Goal: Entertainment & Leisure: Consume media (video, audio)

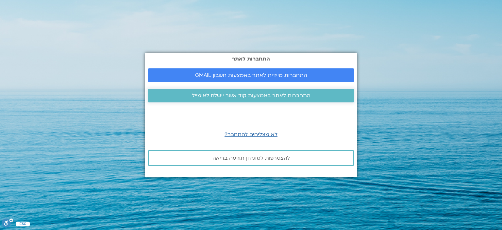
click at [254, 94] on span "התחברות לאתר באמצעות קוד אשר יישלח לאימייל" at bounding box center [251, 95] width 119 height 6
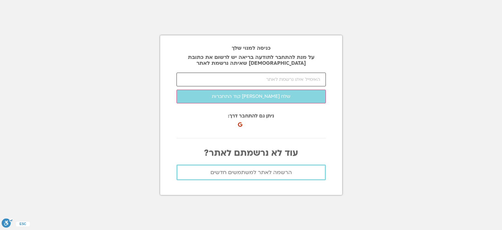
click at [296, 81] on input "email" at bounding box center [250, 79] width 149 height 14
click at [318, 78] on input "batyaoca@" at bounding box center [250, 79] width 149 height 14
click at [316, 78] on input "batyaovgmil,coma@" at bounding box center [250, 79] width 149 height 14
drag, startPoint x: 278, startPoint y: 79, endPoint x: 282, endPoint y: 79, distance: 4.2
click at [282, 79] on input "batyaovgmil,com@" at bounding box center [250, 79] width 149 height 14
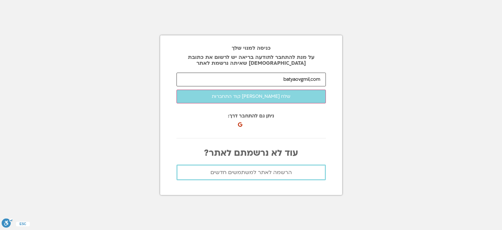
click at [300, 80] on input "batyaovgmil,com" at bounding box center [250, 79] width 149 height 14
click at [308, 80] on input "batyaova@gmil,com" at bounding box center [250, 79] width 149 height 14
click at [309, 79] on input "batyaova@gmi.com" at bounding box center [250, 79] width 149 height 14
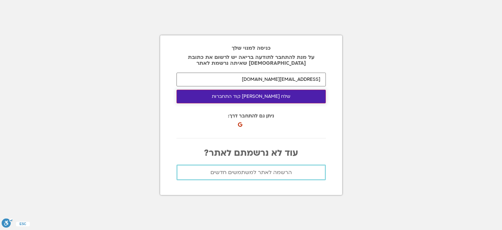
click at [246, 96] on button "שלח לי קוד התחברות" at bounding box center [250, 96] width 149 height 14
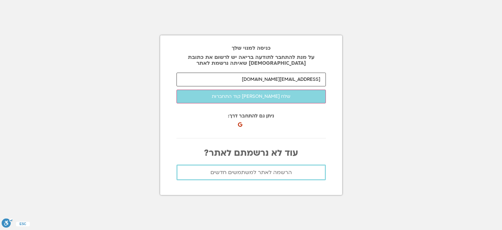
click at [285, 79] on input "batyaova@gmii.com" at bounding box center [250, 79] width 149 height 14
click at [306, 79] on input "batyaova@gmii.com" at bounding box center [250, 79] width 149 height 14
click at [308, 78] on input "batyaova@gmail.com" at bounding box center [250, 79] width 149 height 14
click at [309, 77] on input "batyaova@gmal.com" at bounding box center [250, 79] width 149 height 14
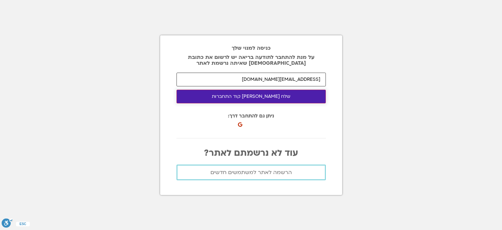
type input "batyaova@gmail.com"
click at [244, 95] on button "שלח לי קוד התחברות" at bounding box center [250, 96] width 149 height 14
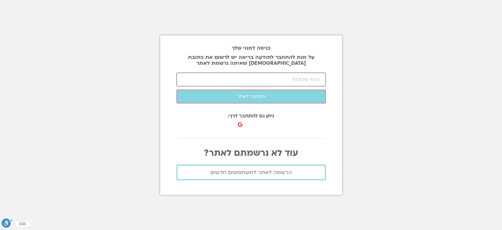
click at [263, 77] on input "number" at bounding box center [250, 79] width 149 height 14
paste input "21570"
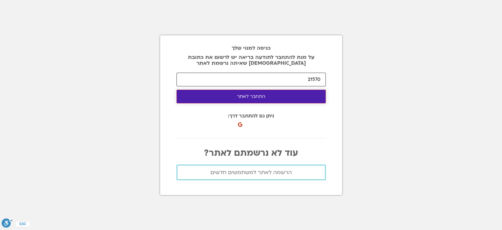
type input "21570"
click at [253, 91] on button "התחבר לאתר" at bounding box center [250, 96] width 149 height 14
click at [255, 95] on button "התחבר לאתר" at bounding box center [250, 96] width 149 height 14
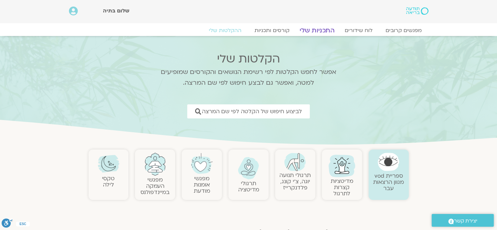
click at [320, 30] on link "התכניות שלי" at bounding box center [317, 30] width 51 height 8
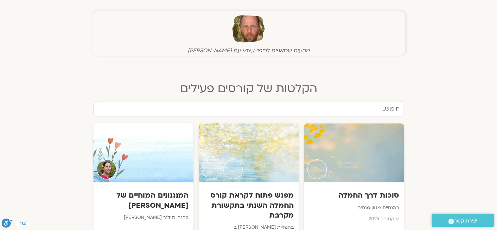
scroll to position [261, 0]
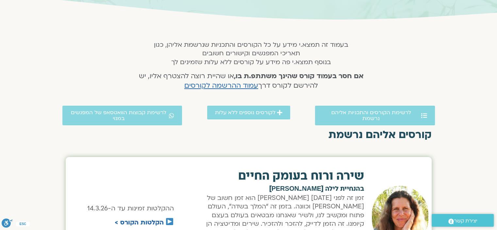
scroll to position [131, 0]
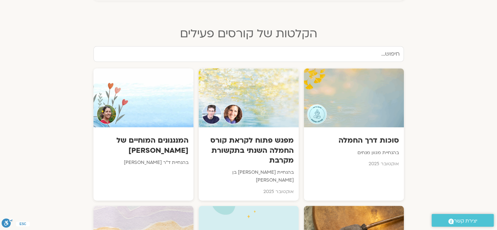
scroll to position [348, 0]
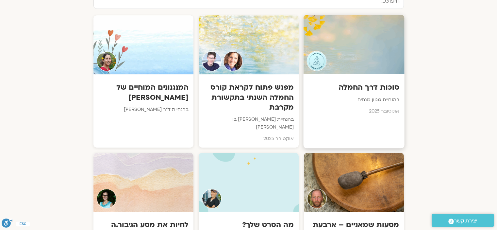
click at [329, 57] on div at bounding box center [353, 44] width 101 height 59
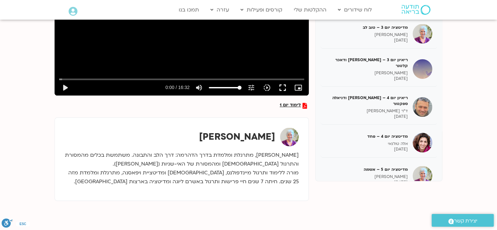
scroll to position [83, 0]
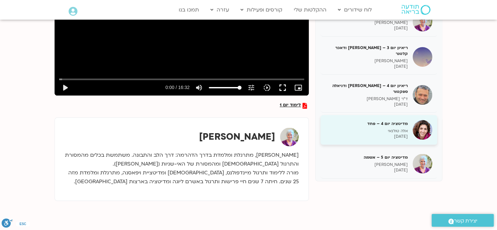
click at [392, 120] on h5 "מדיטציה יום 4 – פחד" at bounding box center [366, 123] width 82 height 6
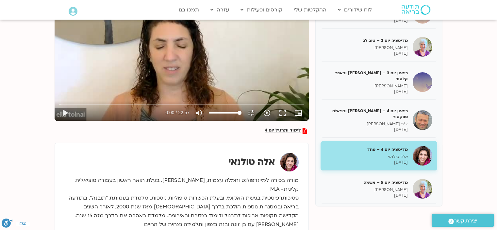
scroll to position [87, 0]
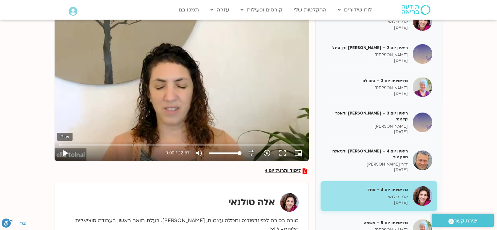
click at [64, 151] on button "play_arrow" at bounding box center [65, 153] width 16 height 16
click at [77, 143] on input "Seek" at bounding box center [181, 144] width 245 height 4
click at [283, 152] on button "fullscreen" at bounding box center [283, 153] width 16 height 16
click at [281, 151] on button "fullscreen" at bounding box center [283, 153] width 16 height 16
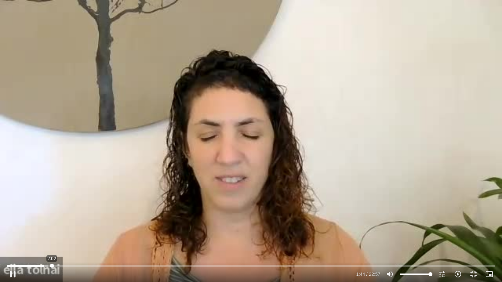
click at [52, 264] on input "Seek" at bounding box center [251, 266] width 488 height 4
click at [193, 266] on input "Seek" at bounding box center [251, 266] width 488 height 4
click at [188, 266] on input "Seek" at bounding box center [251, 266] width 488 height 4
click at [186, 265] on input "Seek" at bounding box center [251, 266] width 488 height 4
type input "637.840695"
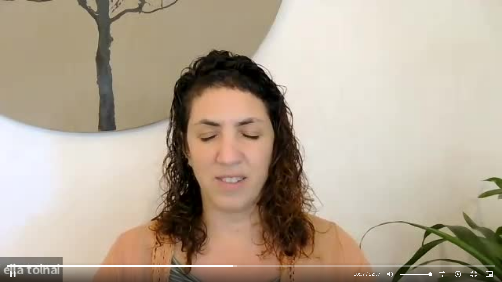
type input "72.9119318181818"
type input "637.967885"
type input "72.9119318181818"
click at [422, 273] on input "volume" at bounding box center [415, 274] width 33 height 4
type input "639.012305"
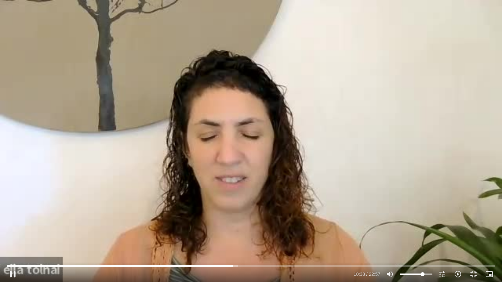
type input "55.6392045454546"
type input "639.138866"
type input "55.6392045454546"
click at [417, 274] on input "volume" at bounding box center [415, 274] width 33 height 4
click at [394, 129] on div "Skip ad 18:07 pause 14:59 / 22:57 volume_up Mute tune Resolution Auto 240p slow…" at bounding box center [251, 141] width 502 height 282
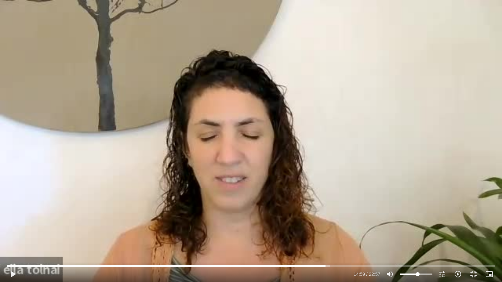
click at [394, 129] on div "Skip ad 18:07 play_arrow 14:59 / 22:57 volume_up Mute tune Resolution Auto 240p…" at bounding box center [251, 141] width 502 height 282
click at [11, 275] on button "pause" at bounding box center [13, 274] width 16 height 16
click at [13, 273] on button "play_arrow" at bounding box center [13, 274] width 16 height 16
click at [13, 273] on button "pause" at bounding box center [13, 274] width 16 height 16
click at [13, 273] on button "play_arrow" at bounding box center [13, 274] width 16 height 16
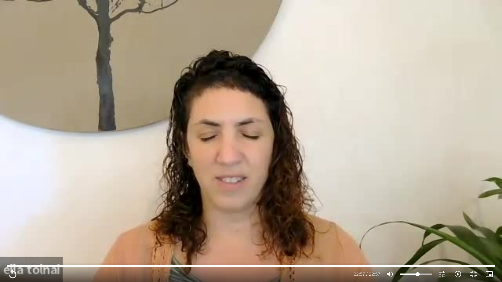
type input "1377.76"
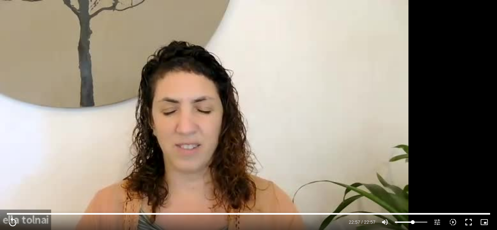
scroll to position [109, 0]
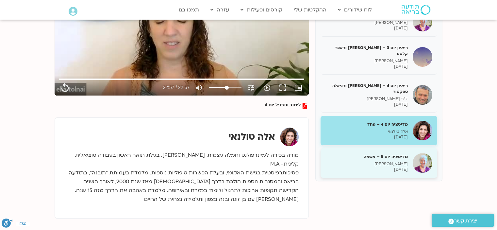
type input "1377.76"
click at [386, 161] on p "[PERSON_NAME]" at bounding box center [366, 164] width 82 height 6
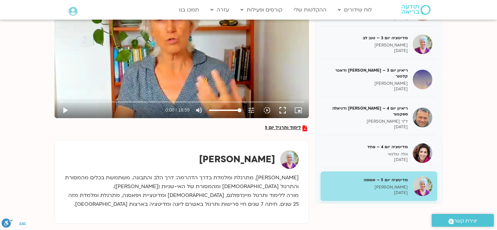
scroll to position [87, 0]
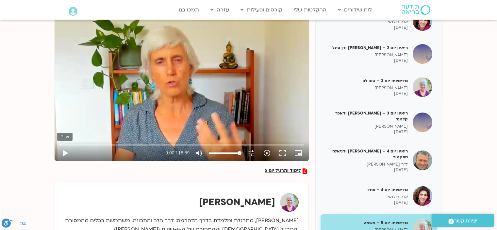
click at [64, 150] on button "play_arrow" at bounding box center [65, 153] width 16 height 16
click at [282, 154] on button "fullscreen" at bounding box center [283, 153] width 16 height 16
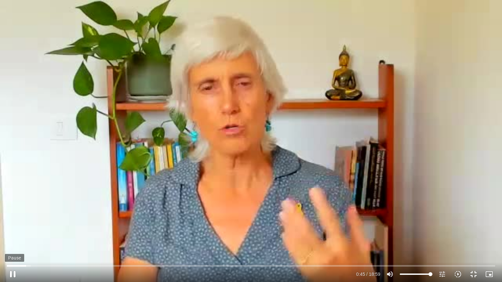
click at [12, 273] on button "pause" at bounding box center [13, 274] width 16 height 16
click at [13, 274] on button "play_arrow" at bounding box center [13, 274] width 16 height 16
type input "50.624201"
type input "71.09375"
type input "50.764162"
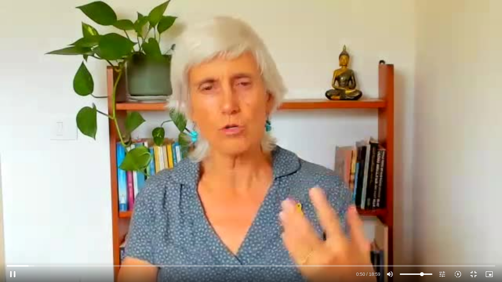
type input "71.09375"
click at [422, 272] on input "volume" at bounding box center [415, 274] width 33 height 4
type input "60.866873"
type input "43.8210227272727"
type input "61.006564"
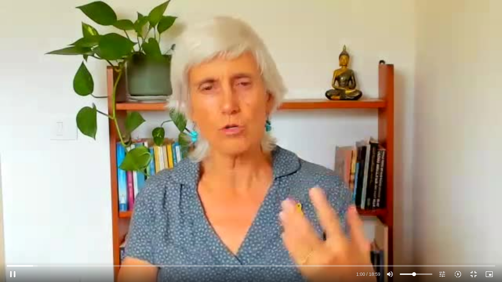
type input "43.8210227272727"
click at [414, 274] on input "volume" at bounding box center [415, 274] width 33 height 4
click at [174, 266] on input "Seek" at bounding box center [251, 266] width 488 height 4
click at [168, 265] on input "Seek" at bounding box center [251, 266] width 488 height 4
click at [159, 265] on input "Seek" at bounding box center [251, 266] width 488 height 4
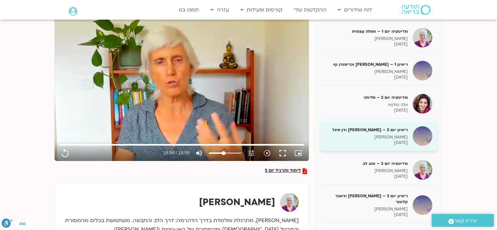
type input "1139.36"
click at [380, 128] on h5 "ריאיון יום 2 – טארה בראך ודן סיגל" at bounding box center [366, 130] width 82 height 6
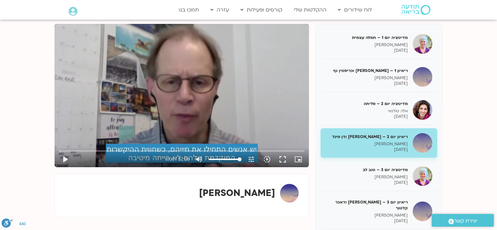
scroll to position [91, 0]
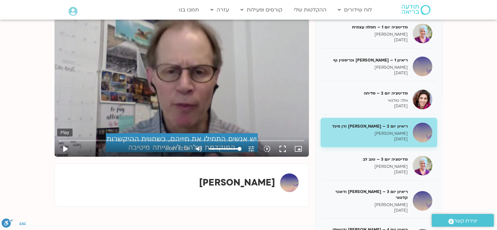
click at [65, 148] on button "play_arrow" at bounding box center [65, 149] width 16 height 16
click at [182, 140] on input "Seek" at bounding box center [181, 140] width 245 height 4
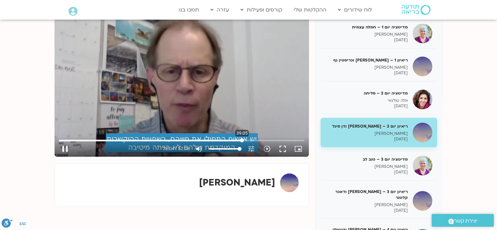
click at [242, 138] on input "Seek" at bounding box center [181, 140] width 245 height 4
click at [271, 138] on input "Seek" at bounding box center [181, 140] width 245 height 4
click at [65, 147] on button "pause" at bounding box center [65, 149] width 16 height 16
type input "2730.922341"
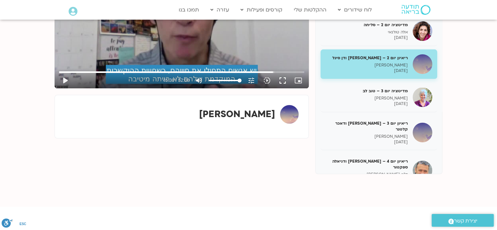
scroll to position [178, 0]
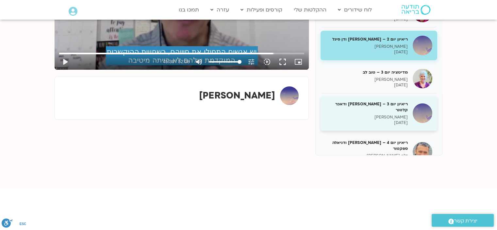
click at [390, 114] on p "טארה בראך" at bounding box center [366, 117] width 82 height 6
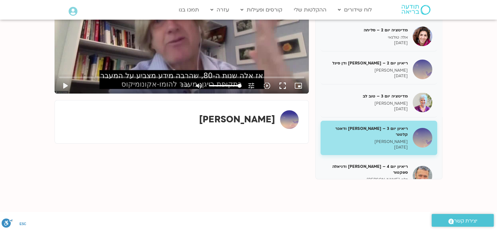
scroll to position [69, 0]
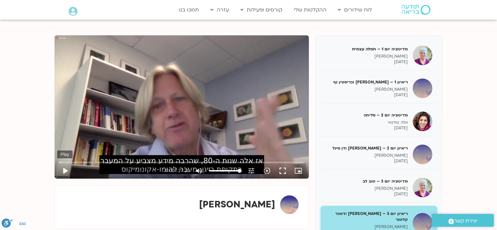
click at [65, 171] on button "play_arrow" at bounding box center [65, 171] width 16 height 16
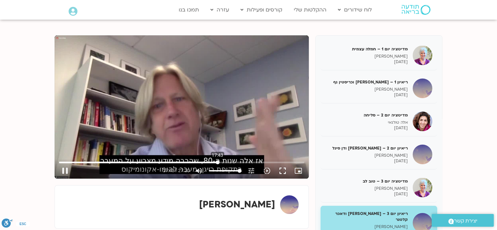
click at [217, 160] on input "Seek" at bounding box center [181, 162] width 245 height 4
type input "1065.32956"
type input "46.0085227272727"
type input "1065.455234"
type input "46.0085227272727"
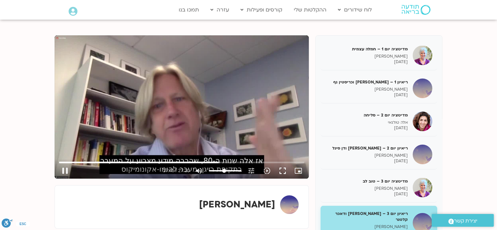
click at [224, 169] on input "volume" at bounding box center [225, 171] width 33 height 4
click at [283, 169] on button "fullscreen" at bounding box center [283, 171] width 16 height 16
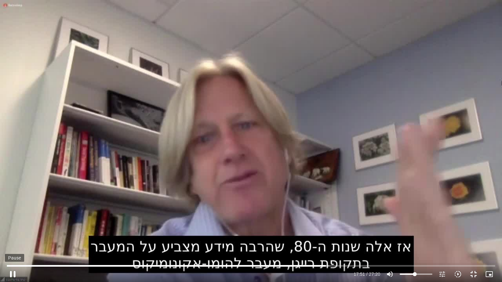
click at [14, 272] on button "pause" at bounding box center [13, 274] width 16 height 16
click at [13, 271] on button "play_arrow" at bounding box center [13, 274] width 16 height 16
click at [0, 212] on div "Skip ad 0:30 pause 17:53 / 27:20 volume_up Mute tune Resolution Auto 720p slow_…" at bounding box center [251, 141] width 502 height 282
click at [23, 201] on div "Skip ad 0:30 play_arrow 17:54 / 27:20 volume_up Mute tune Resolution Auto 720p …" at bounding box center [251, 141] width 502 height 282
type input "1191.351043"
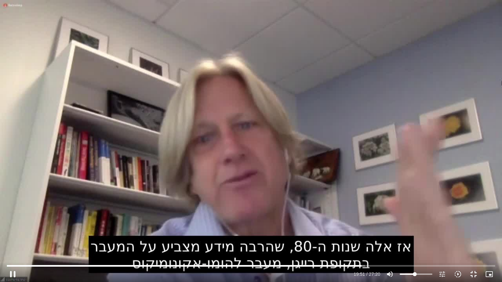
type input "32.0028409090909"
type input "1191.618854"
type input "32.0028409090909"
click at [410, 273] on input "volume" at bounding box center [415, 274] width 33 height 4
click at [410, 265] on input "Seek" at bounding box center [251, 266] width 488 height 4
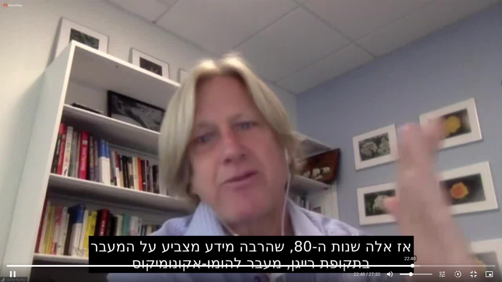
click at [410, 266] on input "Seek" at bounding box center [251, 266] width 488 height 4
click at [410, 265] on input "Seek" at bounding box center [251, 266] width 488 height 4
click at [405, 264] on input "Seek" at bounding box center [251, 266] width 488 height 4
click at [12, 273] on button "pause" at bounding box center [13, 274] width 16 height 16
click at [13, 273] on button "play_arrow" at bounding box center [13, 274] width 16 height 16
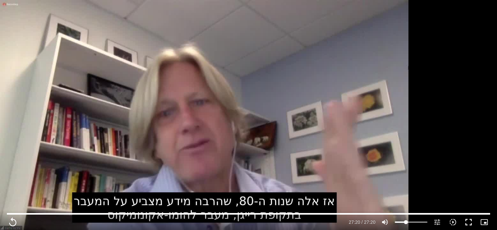
scroll to position [200, 0]
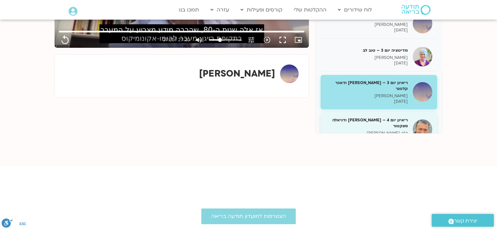
type input "1640.5"
click at [380, 124] on div "ריאיון יום 4 – אסף סטי אל-בר ודניאלה ספקטור ד"ר אסף סטי אל בר 11/10/2025" at bounding box center [366, 129] width 82 height 24
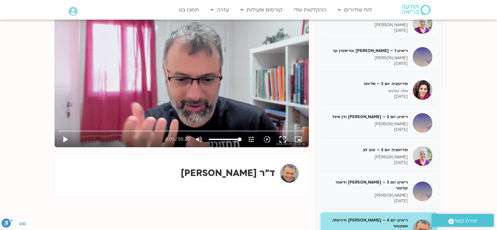
scroll to position [91, 0]
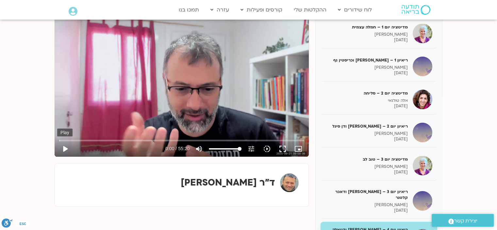
click at [66, 148] on button "play_arrow" at bounding box center [65, 149] width 16 height 16
click at [281, 149] on button "fullscreen" at bounding box center [283, 149] width 16 height 16
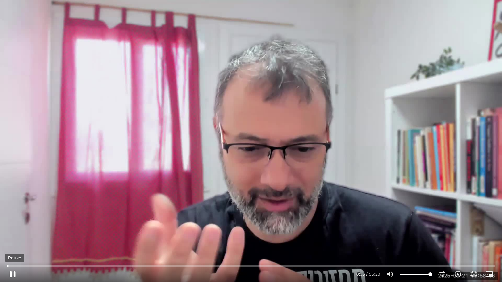
click at [11, 271] on button "pause" at bounding box center [13, 274] width 16 height 16
click at [12, 272] on button "play_arrow" at bounding box center [13, 274] width 16 height 16
type input "21.759918"
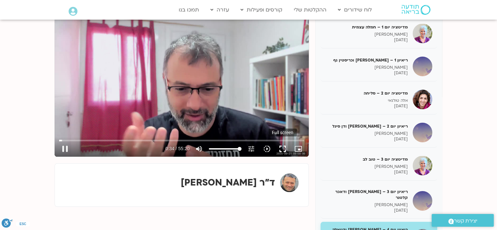
click at [283, 149] on button "fullscreen" at bounding box center [283, 149] width 16 height 16
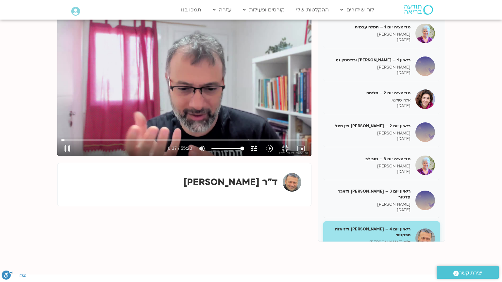
type input "37.758732"
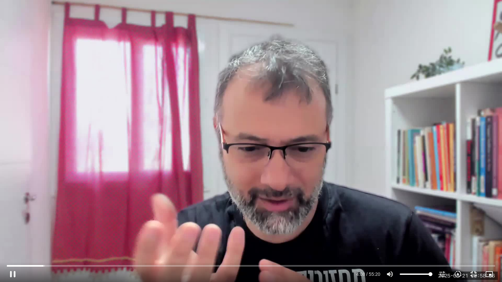
type input "248.132447"
type input "54.7301136363636"
type input "248.276092"
type input "54.7301136363636"
click at [417, 274] on input "volume" at bounding box center [415, 274] width 33 height 4
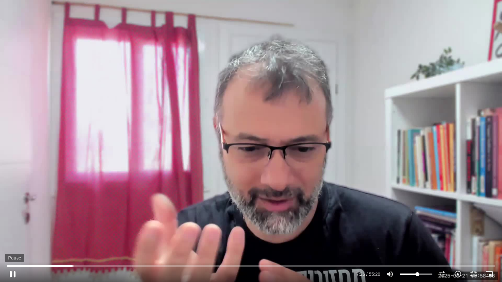
click at [14, 273] on button "pause" at bounding box center [13, 274] width 16 height 16
click at [13, 273] on button "play_arrow" at bounding box center [13, 274] width 16 height 16
type input "471.405253"
type input "84.7301136363636"
click at [425, 275] on input "volume" at bounding box center [415, 274] width 33 height 4
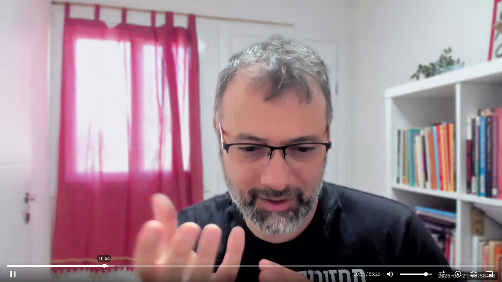
click at [104, 264] on input "Seek" at bounding box center [251, 266] width 488 height 4
type input "679.849662"
type input "62.9119318181818"
type input "679.981385"
type input "62.9119318181818"
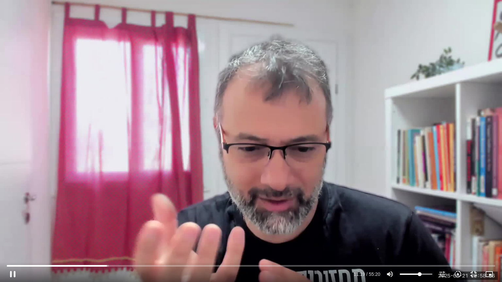
click at [419, 273] on input "volume" at bounding box center [415, 274] width 33 height 4
type input "776.392236"
type input "100"
click at [430, 273] on input "volume" at bounding box center [415, 274] width 33 height 4
type input "876.306378"
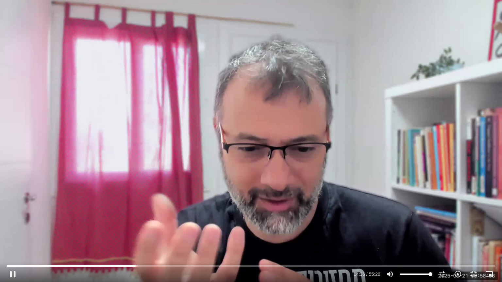
type input "56.5482954545455"
type input "876.439975"
type input "56.5482954545455"
click at [417, 273] on input "volume" at bounding box center [415, 274] width 33 height 4
click at [224, 265] on input "Seek" at bounding box center [251, 266] width 488 height 4
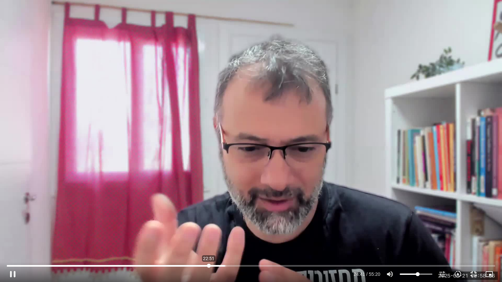
click at [209, 266] on input "Seek" at bounding box center [251, 266] width 488 height 4
click at [199, 264] on input "Seek" at bounding box center [251, 266] width 488 height 4
click at [218, 265] on input "Seek" at bounding box center [251, 266] width 488 height 4
click at [217, 265] on input "Seek" at bounding box center [251, 266] width 488 height 4
click at [214, 265] on input "Seek" at bounding box center [251, 266] width 488 height 4
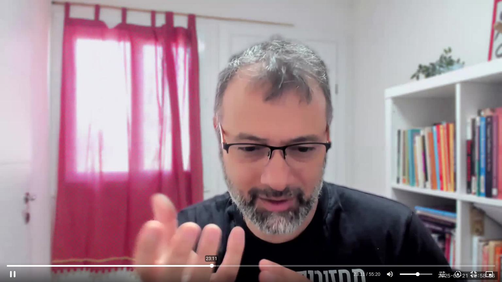
click at [212, 265] on input "Seek" at bounding box center [251, 266] width 488 height 4
click at [209, 265] on input "Seek" at bounding box center [251, 266] width 488 height 4
click at [175, 264] on input "Seek" at bounding box center [251, 266] width 488 height 4
click at [179, 264] on input "Seek" at bounding box center [251, 266] width 488 height 4
click at [185, 264] on input "Seek" at bounding box center [251, 266] width 488 height 4
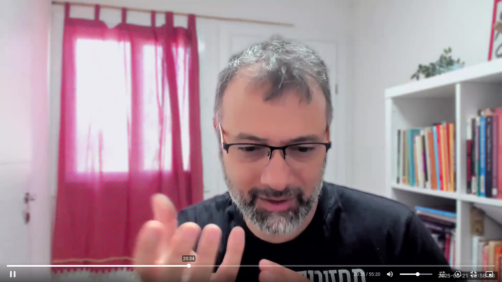
click at [189, 264] on input "Seek" at bounding box center [251, 266] width 488 height 4
click at [192, 264] on input "Seek" at bounding box center [251, 266] width 488 height 4
click at [194, 264] on input "Seek" at bounding box center [251, 266] width 488 height 4
click at [196, 264] on input "Seek" at bounding box center [251, 266] width 488 height 4
click at [199, 264] on input "Seek" at bounding box center [251, 266] width 488 height 4
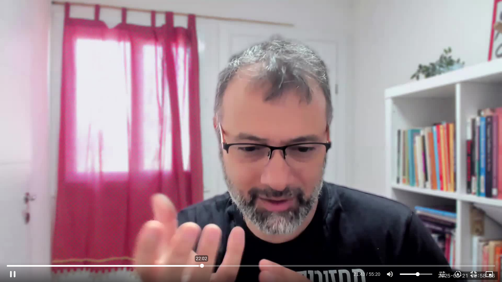
click at [201, 264] on input "Seek" at bounding box center [251, 266] width 488 height 4
click at [205, 265] on input "Seek" at bounding box center [251, 266] width 488 height 4
click at [208, 266] on input "Seek" at bounding box center [251, 266] width 488 height 4
click at [209, 266] on input "Seek" at bounding box center [251, 266] width 488 height 4
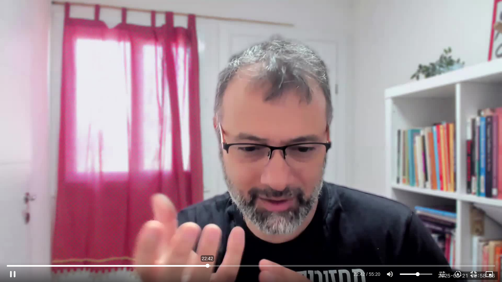
click at [207, 266] on input "Seek" at bounding box center [251, 266] width 488 height 4
click at [206, 266] on input "Seek" at bounding box center [251, 266] width 488 height 4
click at [205, 266] on input "Seek" at bounding box center [251, 266] width 488 height 4
click at [200, 264] on input "Seek" at bounding box center [251, 266] width 488 height 4
click at [199, 265] on input "Seek" at bounding box center [251, 266] width 488 height 4
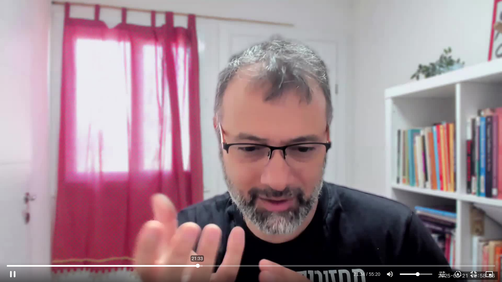
click at [197, 265] on input "Seek" at bounding box center [251, 266] width 488 height 4
click at [180, 266] on input "Seek" at bounding box center [251, 266] width 488 height 4
click at [178, 266] on input "Seek" at bounding box center [251, 266] width 488 height 4
click at [183, 265] on input "Seek" at bounding box center [251, 266] width 488 height 4
click at [181, 265] on input "Seek" at bounding box center [251, 266] width 488 height 4
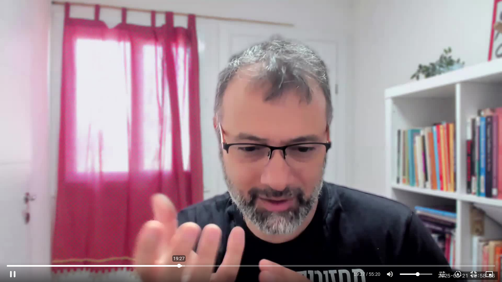
click at [179, 265] on input "Seek" at bounding box center [251, 266] width 488 height 4
click at [186, 265] on input "Seek" at bounding box center [251, 266] width 488 height 4
click at [190, 265] on input "Seek" at bounding box center [251, 266] width 488 height 4
click at [192, 265] on input "Seek" at bounding box center [251, 266] width 488 height 4
click at [195, 265] on input "Seek" at bounding box center [251, 266] width 488 height 4
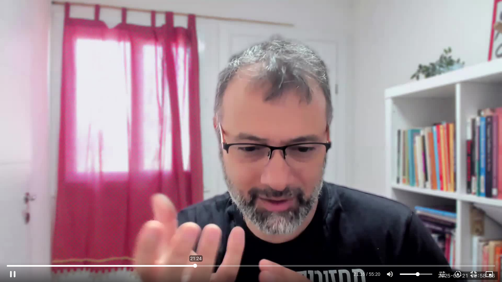
click at [196, 265] on input "Seek" at bounding box center [251, 266] width 488 height 4
click at [197, 265] on input "Seek" at bounding box center [251, 266] width 488 height 4
click at [200, 264] on input "Seek" at bounding box center [251, 266] width 488 height 4
click at [201, 265] on input "Seek" at bounding box center [251, 266] width 488 height 4
click at [203, 265] on input "Seek" at bounding box center [251, 266] width 488 height 4
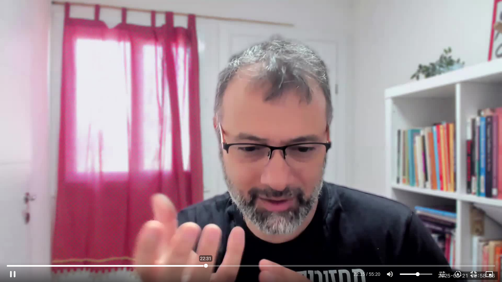
click at [206, 265] on input "Seek" at bounding box center [251, 266] width 488 height 4
click at [209, 265] on input "Seek" at bounding box center [251, 266] width 488 height 4
click at [212, 265] on input "Seek" at bounding box center [251, 266] width 488 height 4
click at [215, 265] on input "Seek" at bounding box center [251, 266] width 488 height 4
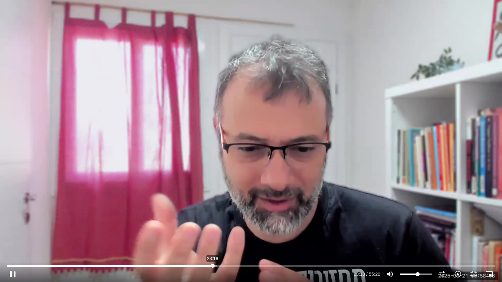
click at [213, 265] on input "Seek" at bounding box center [251, 266] width 488 height 4
click at [224, 264] on input "Seek" at bounding box center [251, 266] width 488 height 4
click at [229, 265] on input "Seek" at bounding box center [251, 266] width 488 height 4
click at [239, 264] on input "Seek" at bounding box center [251, 266] width 488 height 4
type input "1902.468397"
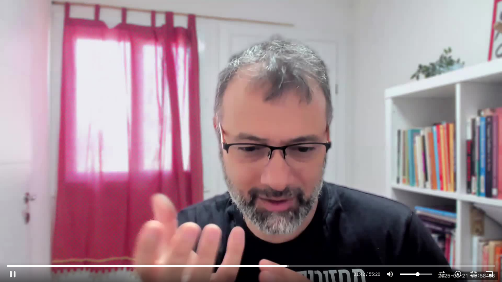
type input "90.1846590909091"
type input "1902.732941"
type input "90.1846590909091"
click at [427, 273] on input "volume" at bounding box center [415, 274] width 33 height 4
type input "1903.677579"
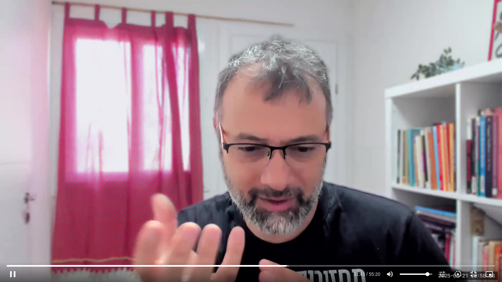
type input "100"
type input "1903.943547"
type input "100"
click at [430, 273] on input "volume" at bounding box center [415, 274] width 33 height 4
type input "1989.341042"
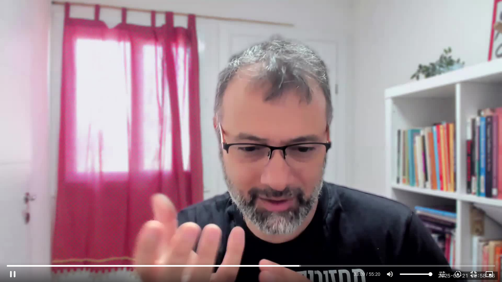
type input "60.1846590909091"
type input "1989.614278"
type input "60.1846590909091"
click at [418, 273] on input "volume" at bounding box center [415, 274] width 33 height 4
type input "1991.610323"
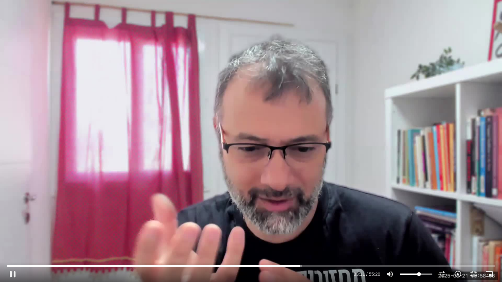
type input "72.0028409090909"
type input "1991.740551"
type input "72.0028409090909"
click at [422, 273] on input "volume" at bounding box center [415, 274] width 33 height 4
type input "1997.496156"
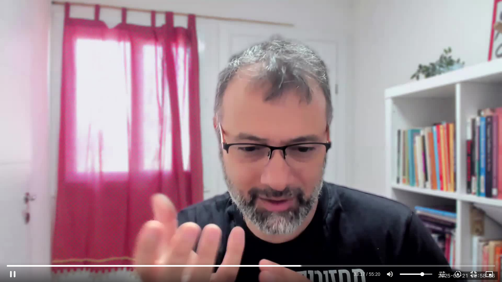
type input "98.3664772727273"
type input "1997.62142"
type input "98.3664772727273"
click at [429, 274] on input "volume" at bounding box center [415, 274] width 33 height 4
type input "2075.430309"
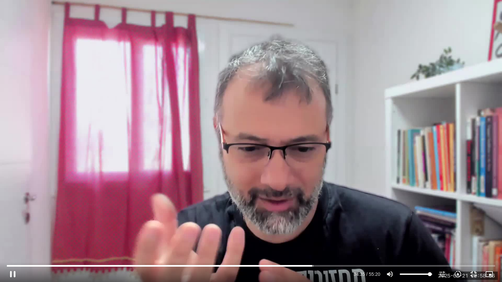
type input "42.0028409090909"
type input "2075.559796"
type input "42.0028409090909"
click at [413, 273] on input "volume" at bounding box center [415, 274] width 33 height 4
type input "2077.005781"
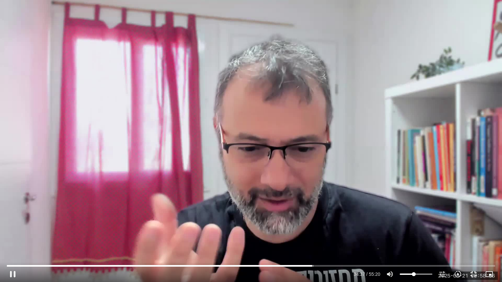
type input "51.09375"
type input "2077.267551"
type input "51.09375"
click at [416, 273] on input "volume" at bounding box center [415, 274] width 33 height 4
type input "2120.728752"
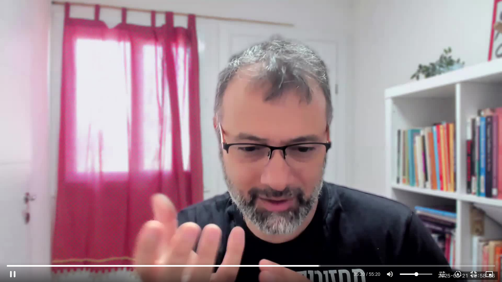
type input "37.4573863636364"
type input "2120.9921"
type input "37.4573863636364"
click at [412, 274] on input "volume" at bounding box center [415, 274] width 33 height 4
type input "2168.185103"
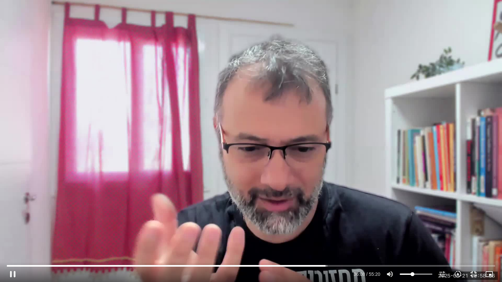
type input "91.09375"
type input "2168.31872"
type input "91.09375"
click at [427, 273] on input "volume" at bounding box center [415, 274] width 33 height 4
click at [429, 273] on input "volume" at bounding box center [415, 274] width 33 height 4
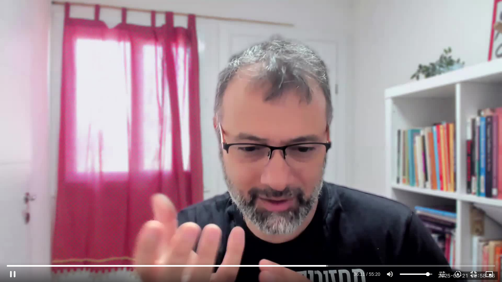
type input "2171.489744"
type input "100"
type input "2171.615906"
type input "100"
click at [430, 273] on input "volume" at bounding box center [415, 274] width 33 height 4
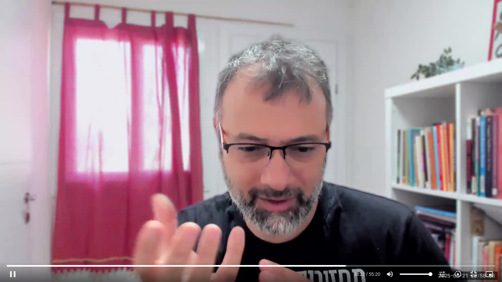
type input "2302.343747"
type input "41.09375"
type input "2302.596455"
type input "41.09375"
click at [413, 275] on input "volume" at bounding box center [415, 274] width 33 height 4
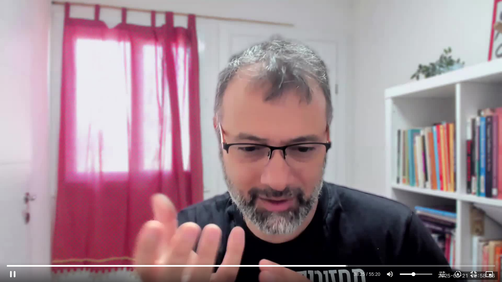
type input "2305.384015"
type input "59.2755681818182"
type input "2305.524162"
type input "59.2755681818182"
click at [418, 273] on input "volume" at bounding box center [415, 274] width 33 height 4
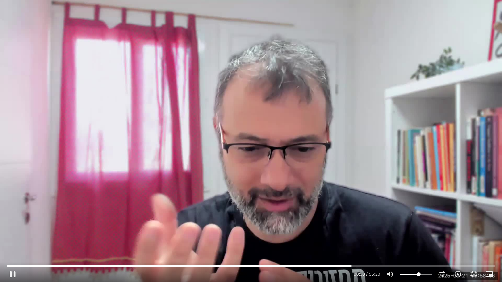
type input "2338.292608"
type input "38.3664772727273"
type input "2338.418819"
type input "38.3664772727273"
click at [412, 274] on input "volume" at bounding box center [415, 274] width 33 height 4
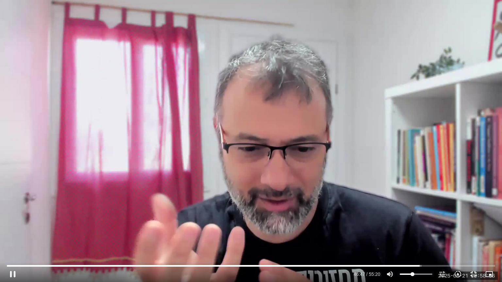
type input "2807.71846"
type input "30.1846590909091"
type input "2807.853671"
type input "30.1846590909091"
click at [410, 273] on input "volume" at bounding box center [415, 274] width 33 height 4
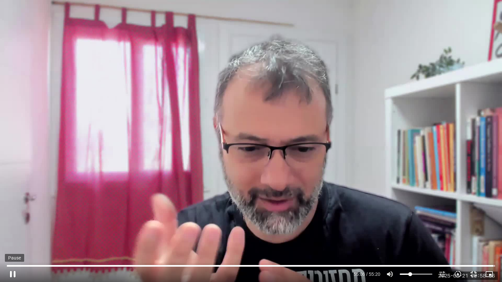
click at [12, 273] on button "pause" at bounding box center [13, 274] width 16 height 16
type input "3307.045807"
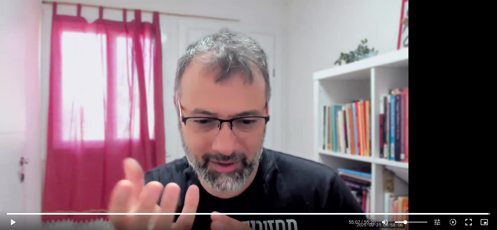
scroll to position [0, 0]
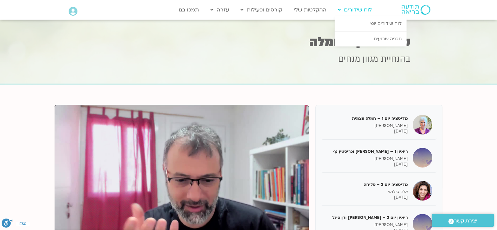
click at [355, 12] on link "לוח שידורים" at bounding box center [354, 10] width 40 height 12
click at [340, 10] on icon at bounding box center [339, 10] width 3 height 5
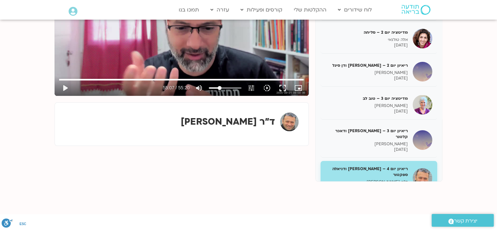
scroll to position [152, 0]
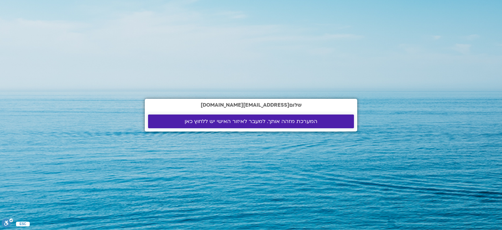
click at [244, 122] on span "המערכת מזהה אותך. למעבר לאיזור האישי יש ללחוץ כאן" at bounding box center [251, 121] width 133 height 6
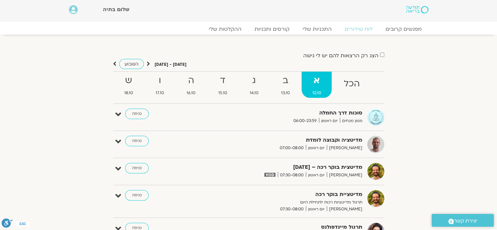
scroll to position [0, 0]
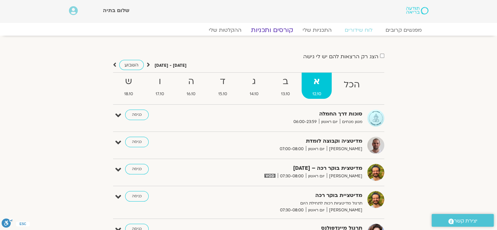
click at [282, 29] on link "קורסים ותכניות" at bounding box center [271, 30] width 57 height 8
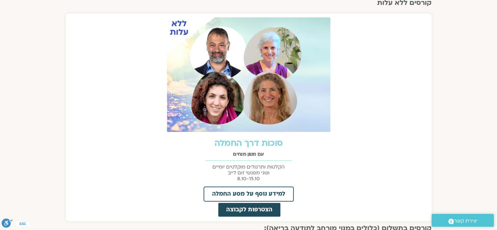
scroll to position [258, 0]
click at [280, 99] on img at bounding box center [248, 75] width 163 height 114
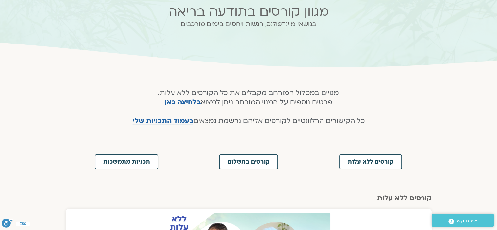
scroll to position [0, 0]
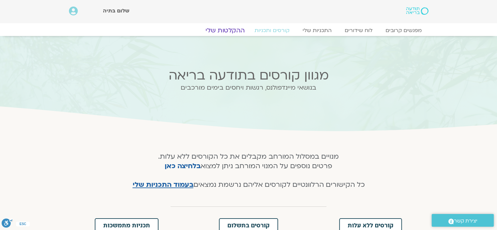
click at [230, 28] on link "ההקלטות שלי" at bounding box center [225, 30] width 55 height 8
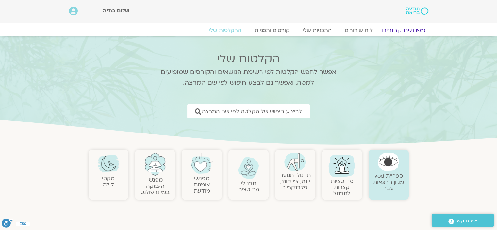
click at [401, 30] on link "מפגשים קרובים" at bounding box center [403, 30] width 59 height 8
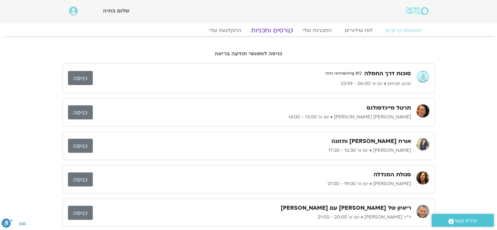
click at [275, 30] on link "קורסים ותכניות" at bounding box center [271, 30] width 57 height 8
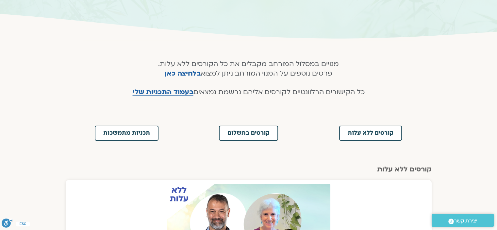
scroll to position [87, 0]
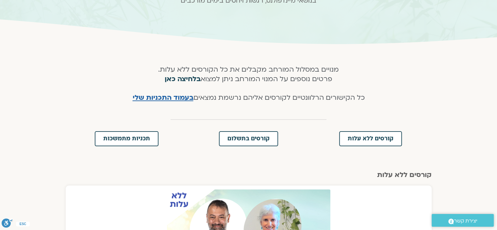
click at [189, 80] on link "בלחיצה כאן" at bounding box center [183, 78] width 36 height 9
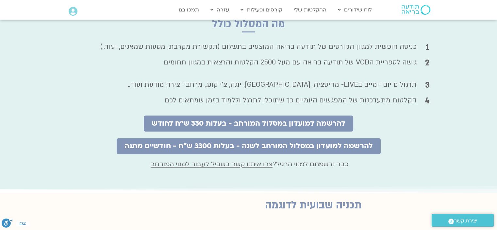
scroll to position [435, 0]
